Goal: Complete application form

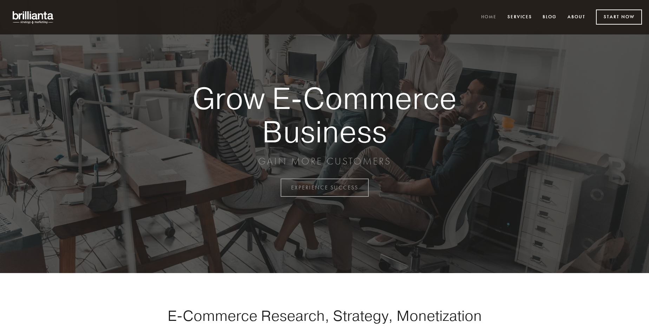
scroll to position [1841, 0]
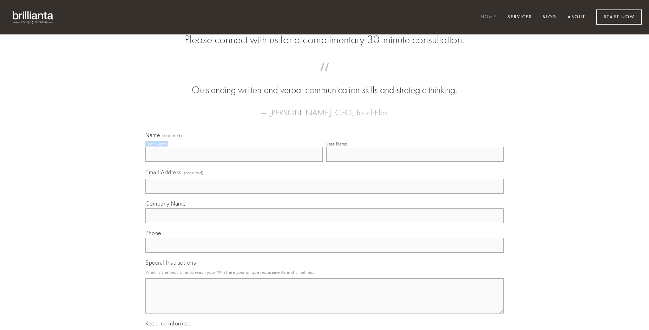
type input "[PERSON_NAME]"
click at [415, 162] on input "Last Name" at bounding box center [414, 154] width 177 height 15
type input "[PERSON_NAME]"
click at [325, 194] on input "Email Address (required)" at bounding box center [324, 186] width 358 height 15
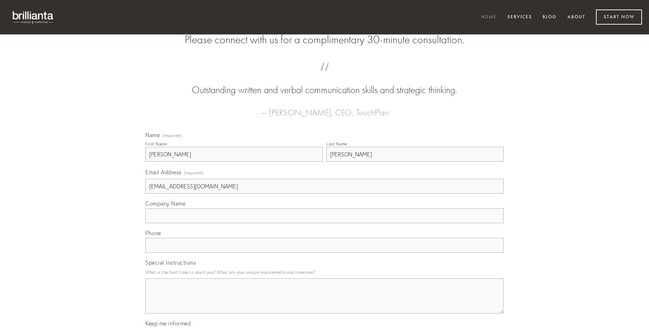
type input "[EMAIL_ADDRESS][DOMAIN_NAME]"
click at [325, 223] on input "Company Name" at bounding box center [324, 215] width 358 height 15
type input "amitto"
click at [325, 253] on input "text" at bounding box center [324, 245] width 358 height 15
click at [325, 302] on textarea "Special Instructions" at bounding box center [324, 295] width 358 height 35
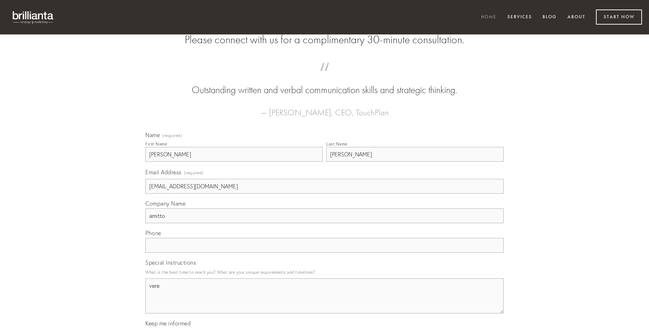
type textarea "vere"
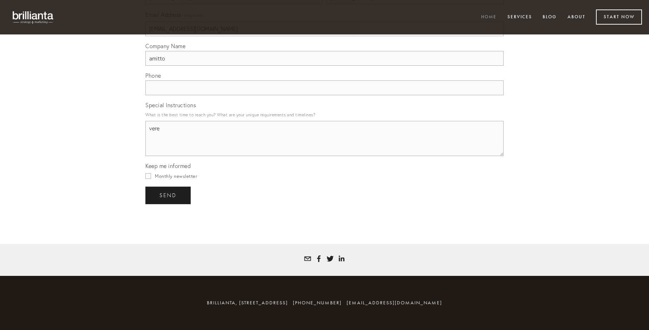
click at [169, 195] on span "send" at bounding box center [167, 195] width 17 height 6
